Goal: Download file/media

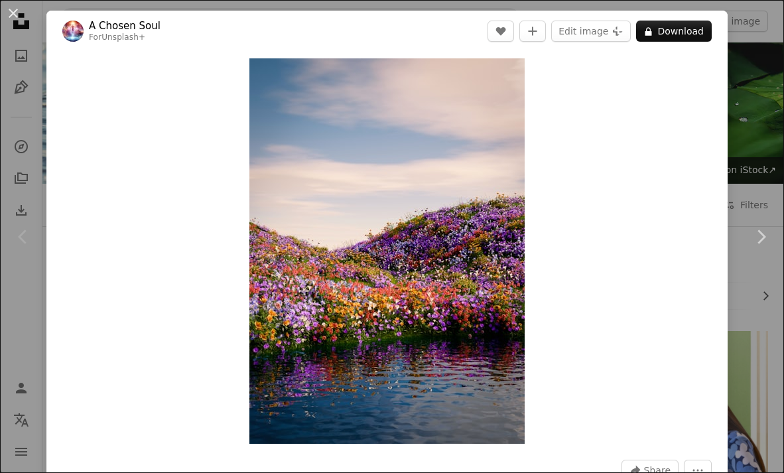
scroll to position [256, 0]
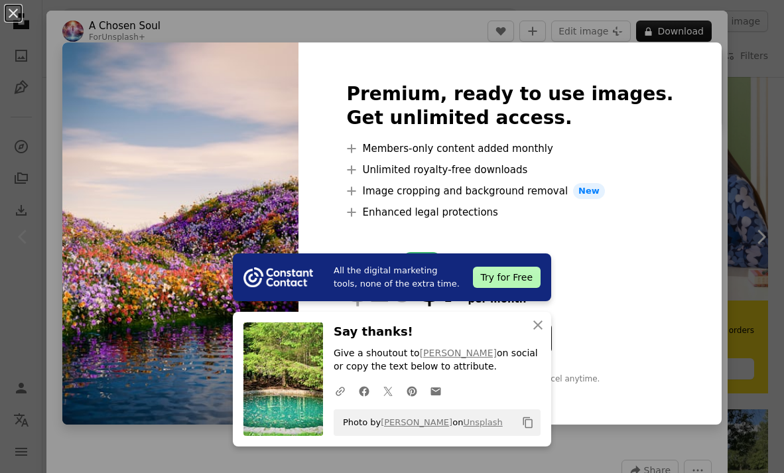
click at [268, 43] on img at bounding box center [180, 233] width 236 height 382
click at [8, 7] on button "An X shape" at bounding box center [13, 13] width 16 height 16
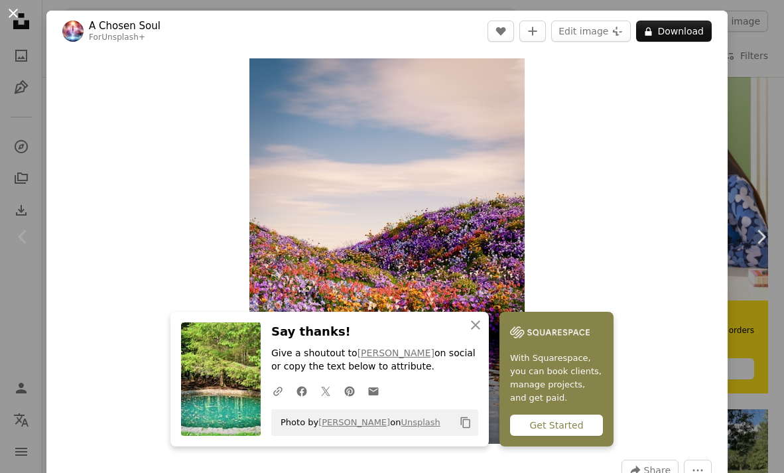
click at [12, 9] on button "An X shape" at bounding box center [13, 13] width 16 height 16
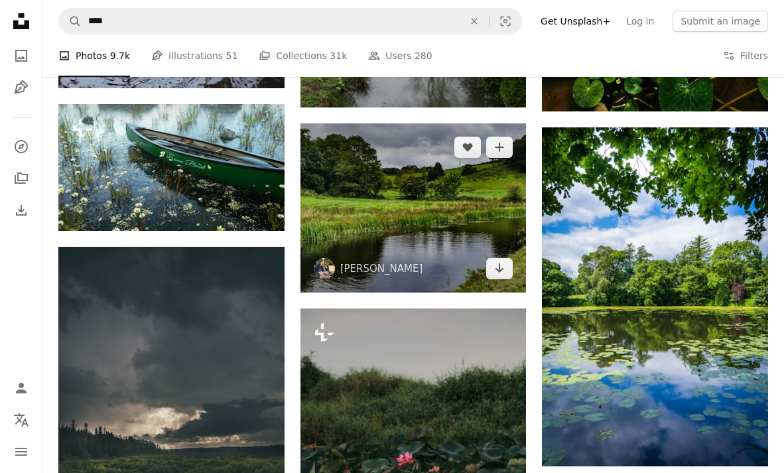
scroll to position [1073, 0]
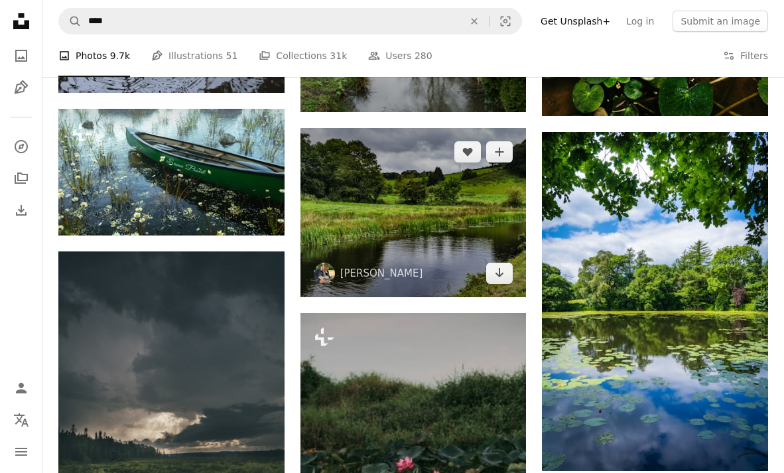
click at [387, 180] on img at bounding box center [413, 213] width 226 height 170
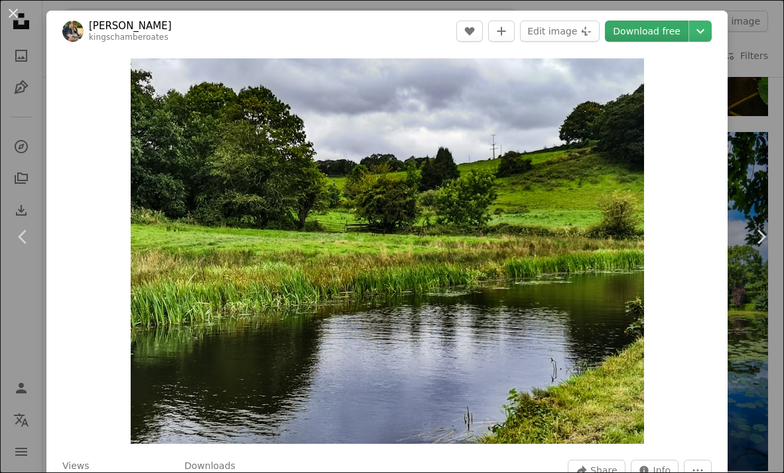
click at [659, 33] on link "Download free" at bounding box center [647, 31] width 84 height 21
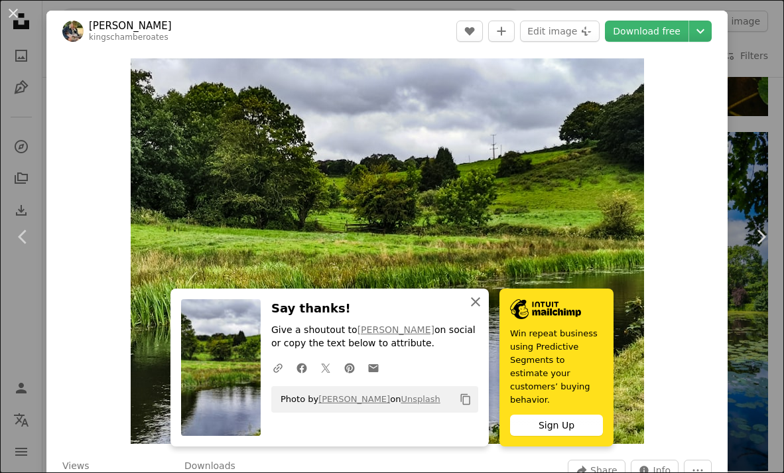
click at [479, 310] on icon "An X shape" at bounding box center [476, 302] width 16 height 16
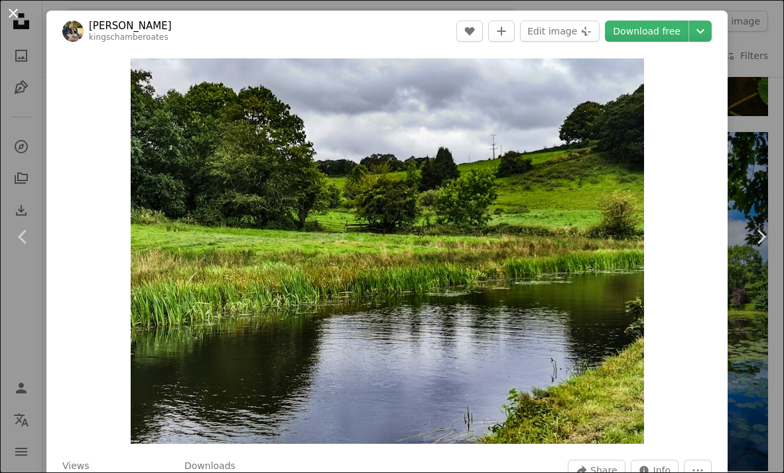
click at [15, 14] on button "An X shape" at bounding box center [13, 13] width 16 height 16
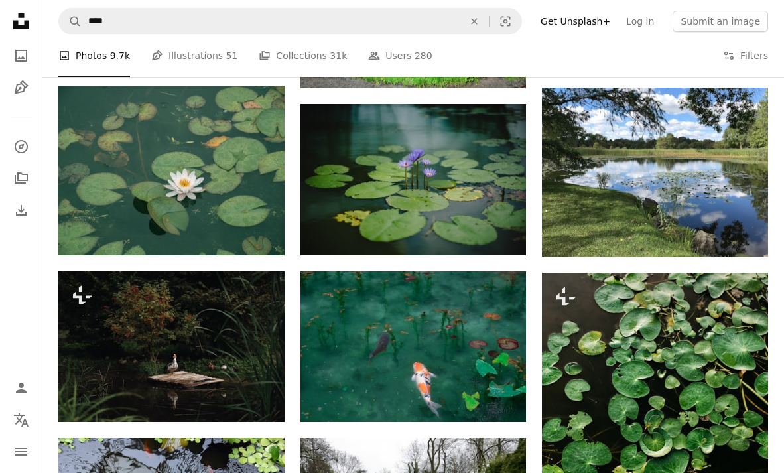
scroll to position [576, 0]
